Goal: Task Accomplishment & Management: Manage account settings

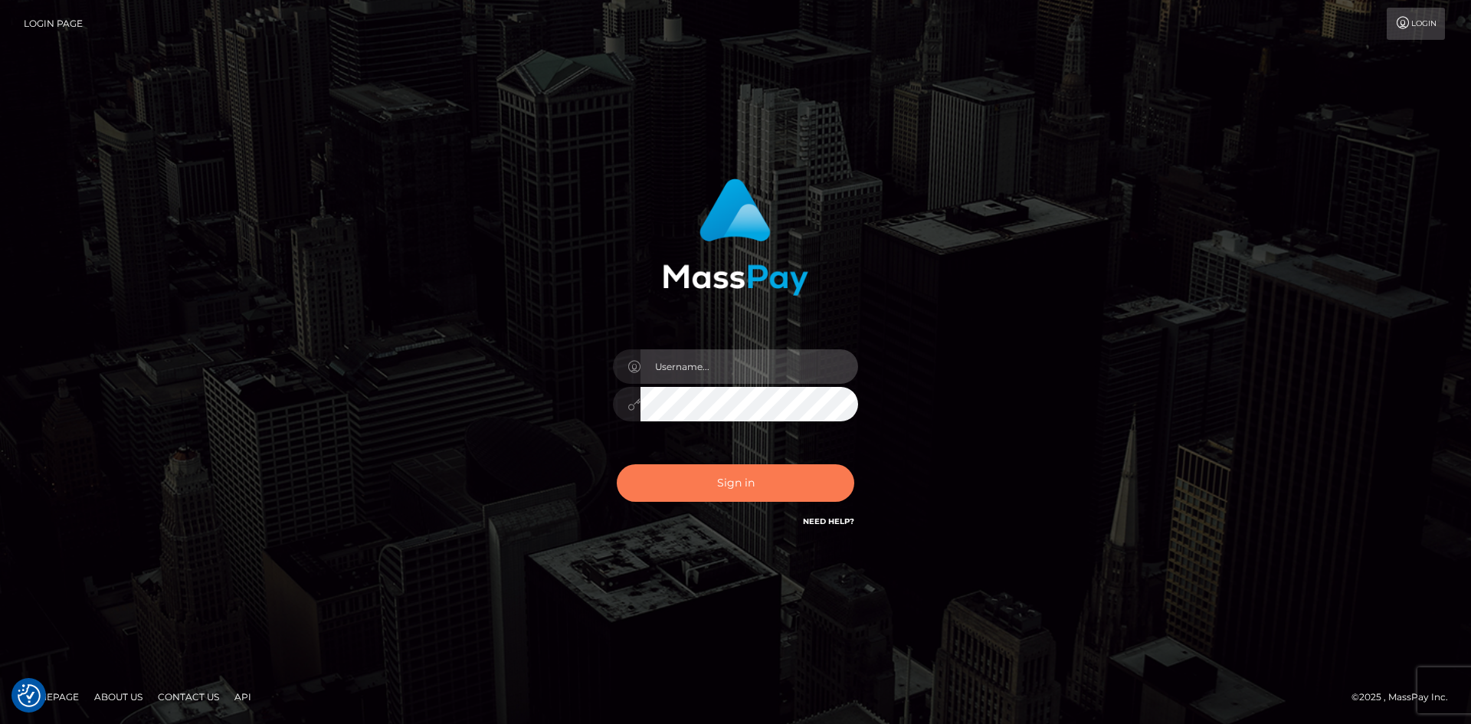
type input "alexstef"
click at [747, 486] on button "Sign in" at bounding box center [735, 483] width 237 height 38
type input "alexstef"
click at [735, 481] on button "Sign in" at bounding box center [735, 483] width 237 height 38
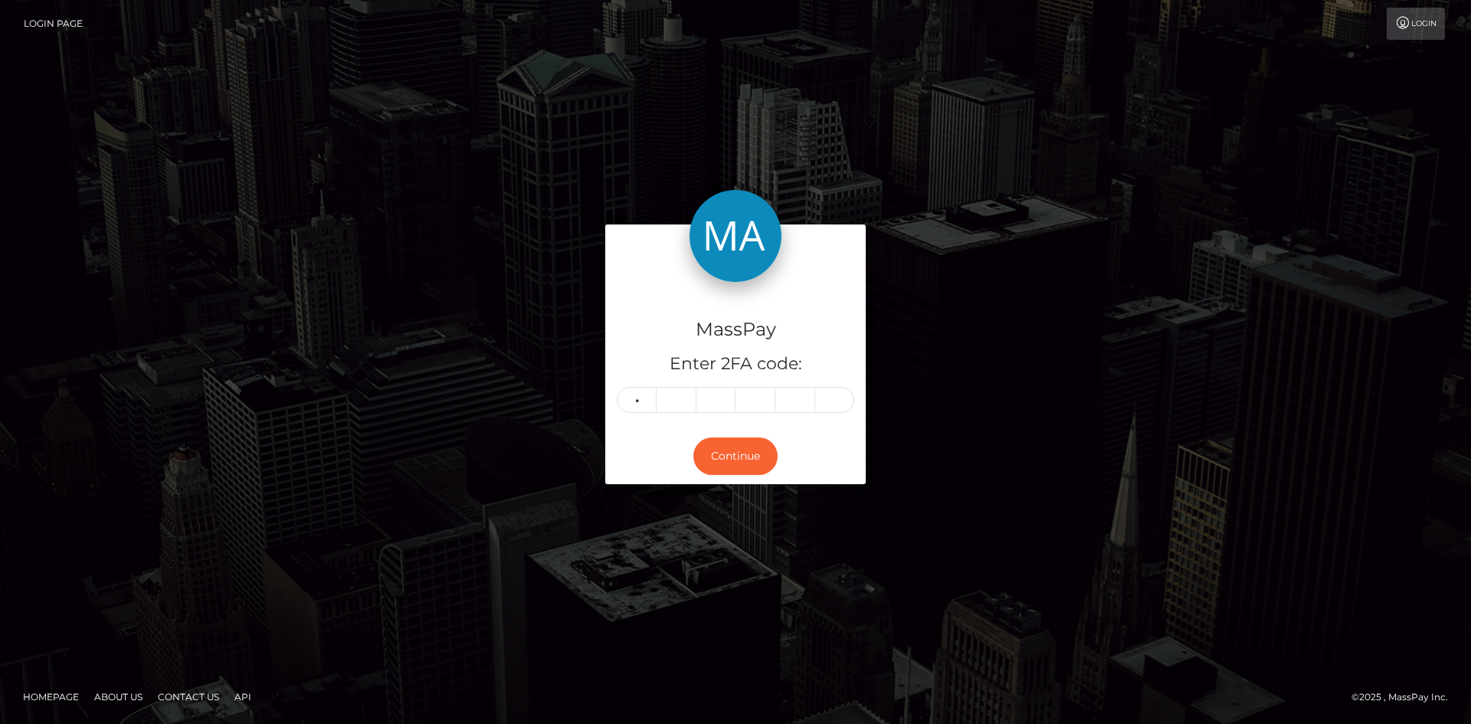
type input "7"
type input "9"
type input "7"
type input "8"
type input "1"
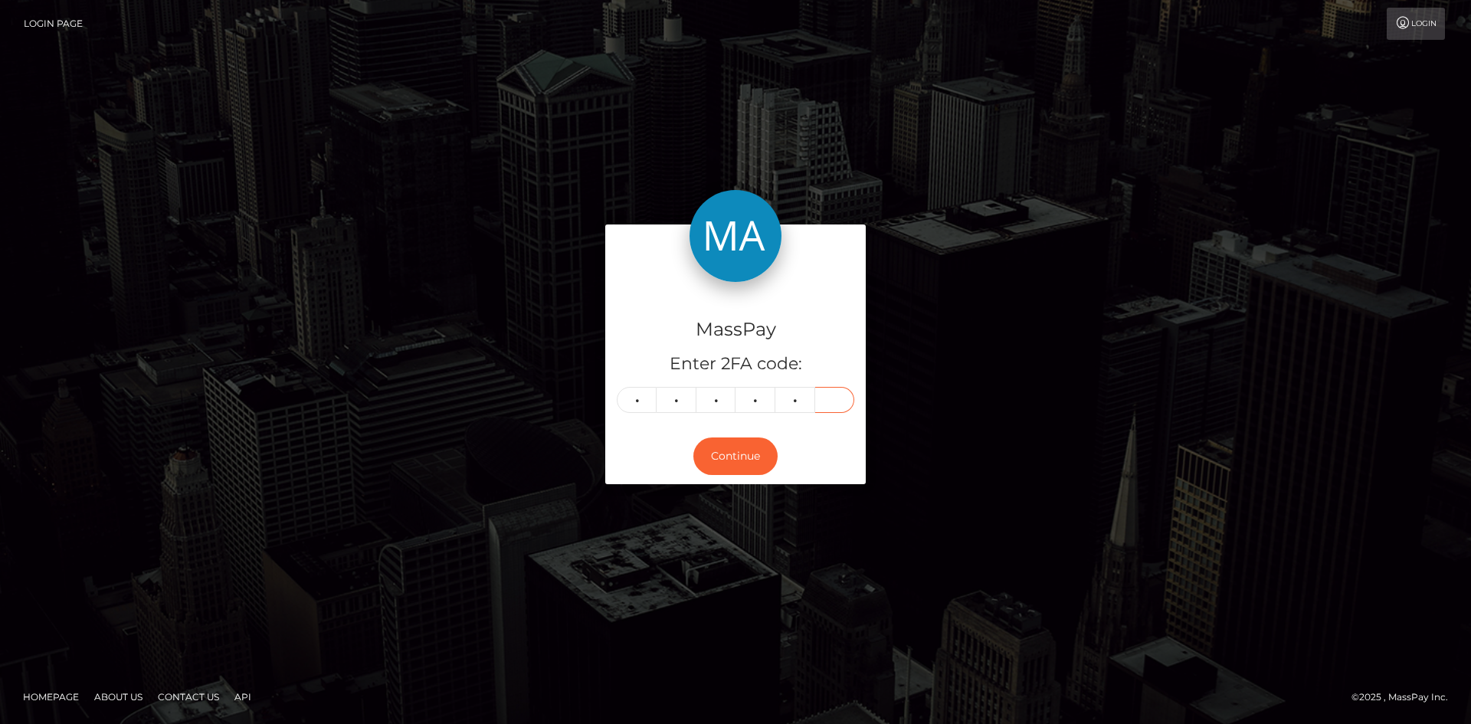
type input "2"
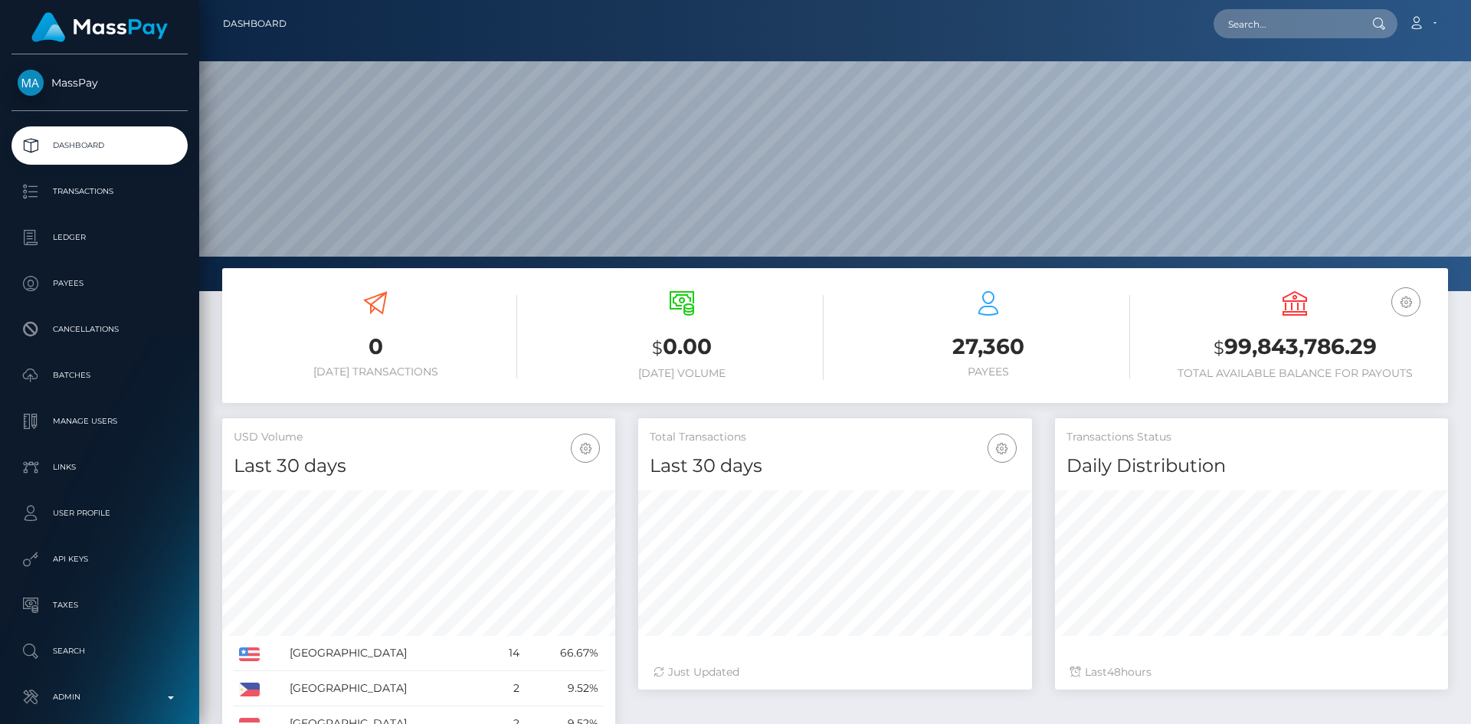
scroll to position [272, 394]
click at [1229, 18] on input "text" at bounding box center [1285, 23] width 144 height 29
paste input "bmslut4cin@gmail.com"
type input "bmslut4cin@gmail.com"
click at [1269, 81] on link "N K DESIGNS LTD" at bounding box center [1274, 79] width 123 height 28
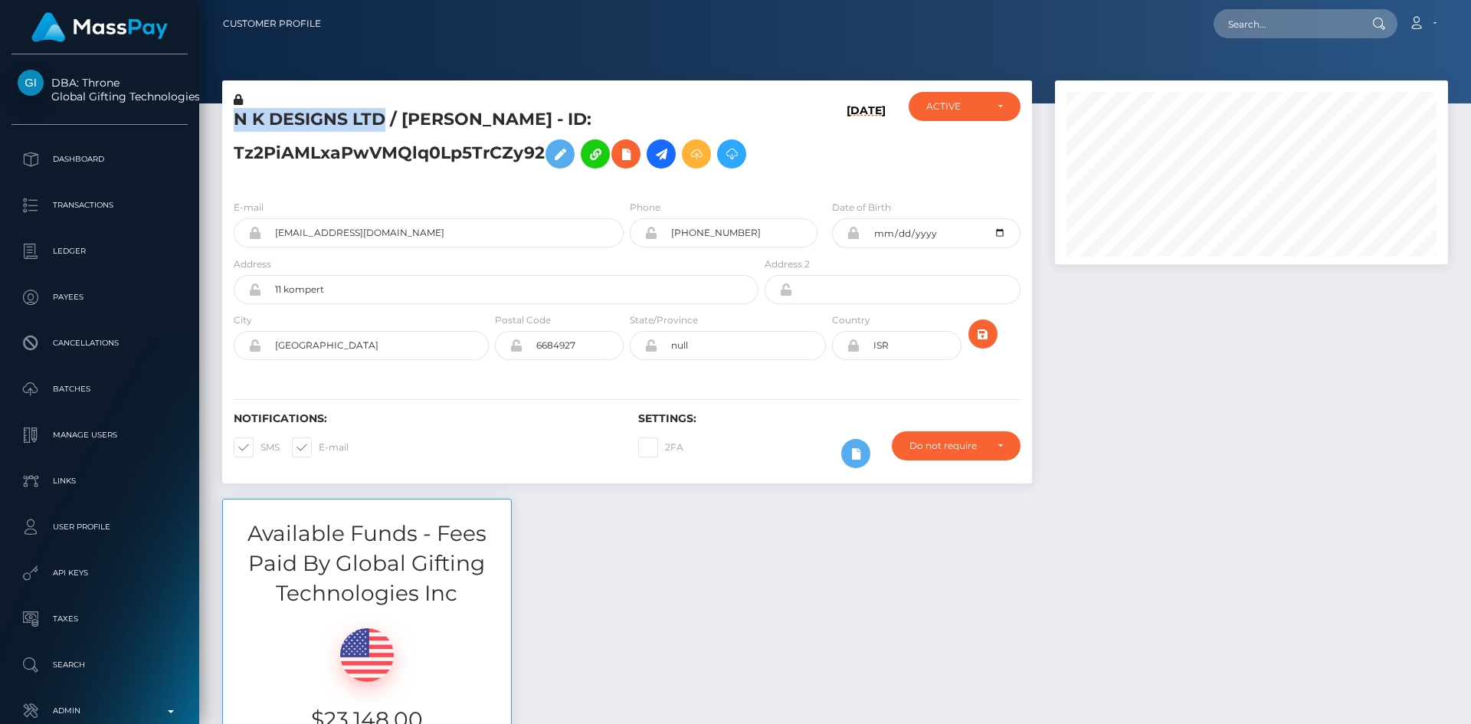
scroll to position [184, 394]
click at [234, 121] on h5 "N K DESIGNS LTD / [PERSON_NAME] - ID: Tz2PiAMLxaPwVMQlq0Lp5TrCZy92" at bounding box center [492, 142] width 516 height 68
